Goal: Obtain resource: Download file/media

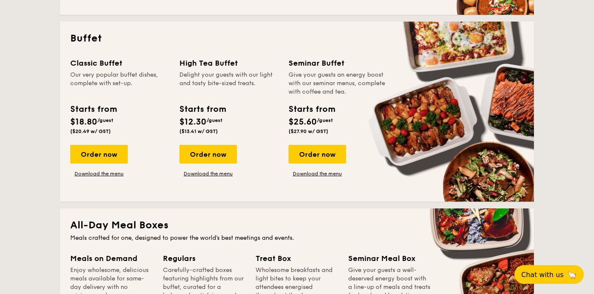
scroll to position [363, 0]
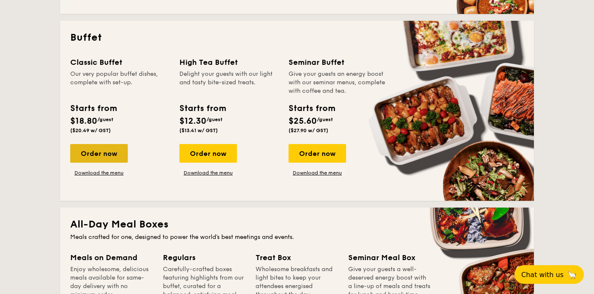
click at [110, 155] on div "Order now" at bounding box center [99, 153] width 58 height 19
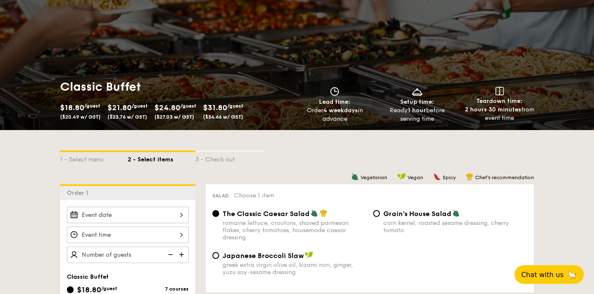
scroll to position [54, 0]
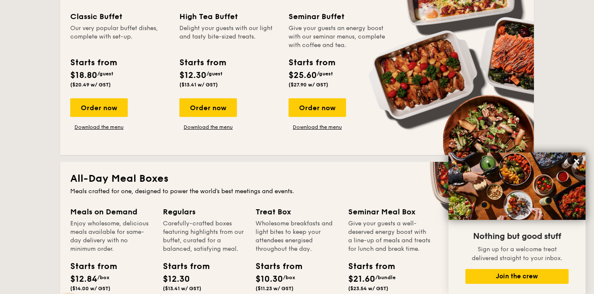
scroll to position [402, 0]
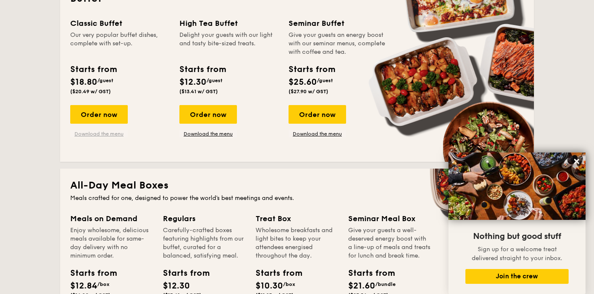
click at [112, 135] on link "Download the menu" at bounding box center [99, 133] width 58 height 7
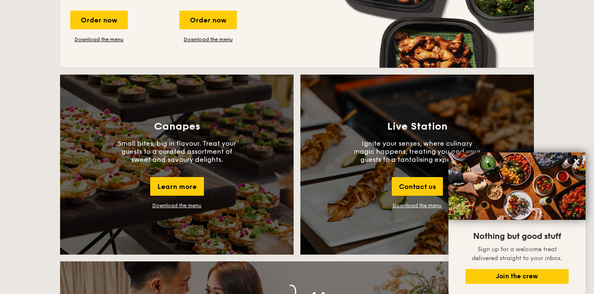
scroll to position [870, 0]
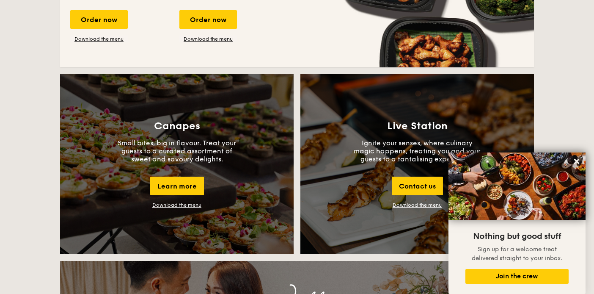
click at [174, 204] on div "Download the menu" at bounding box center [176, 205] width 49 height 6
